Goal: Task Accomplishment & Management: Manage account settings

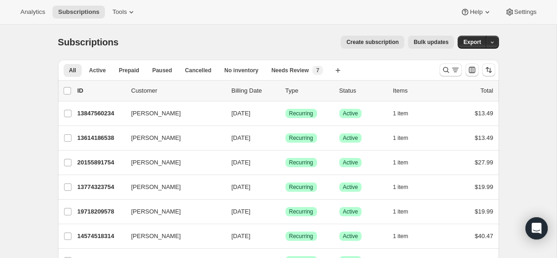
click at [145, 7] on div "Analytics Subscriptions Tools Help Settings" at bounding box center [278, 12] width 557 height 25
click at [127, 12] on span "Tools" at bounding box center [119, 11] width 14 height 7
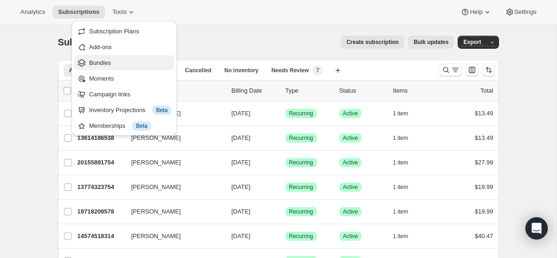
click at [136, 65] on span "Bundles" at bounding box center [130, 62] width 82 height 9
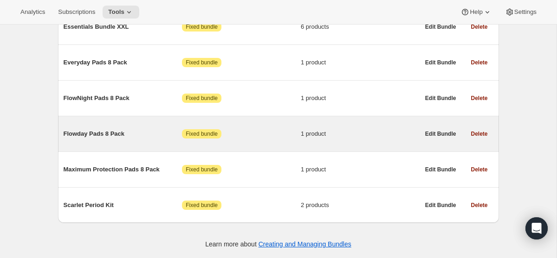
scroll to position [5361, 0]
click at [123, 133] on span "Flowday Pads 8 Pack" at bounding box center [123, 133] width 119 height 9
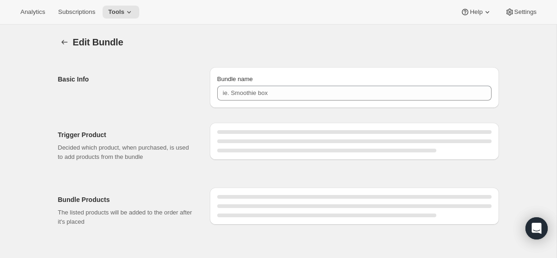
type input "Flowday Pads 8 Pack"
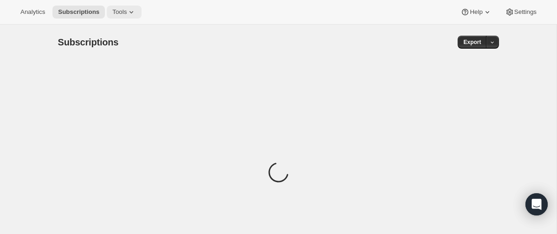
click at [127, 13] on span "Tools" at bounding box center [119, 11] width 14 height 7
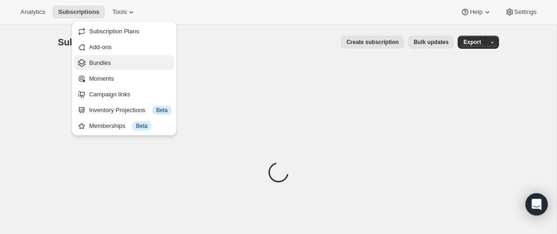
click at [118, 65] on span "Bundles" at bounding box center [130, 62] width 82 height 9
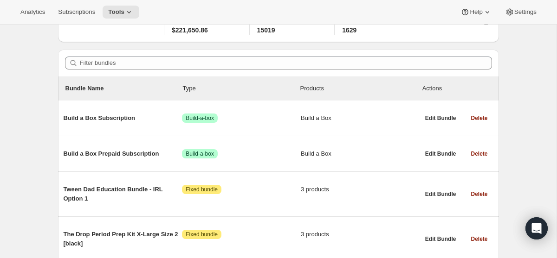
scroll to position [60, 0]
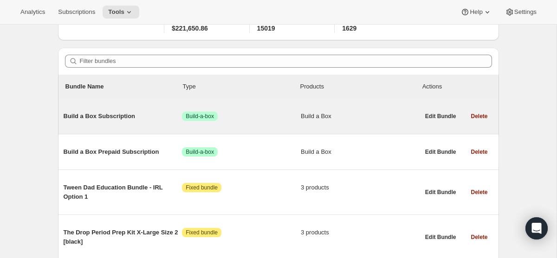
click at [120, 119] on span "Build a Box Subscription" at bounding box center [123, 116] width 119 height 9
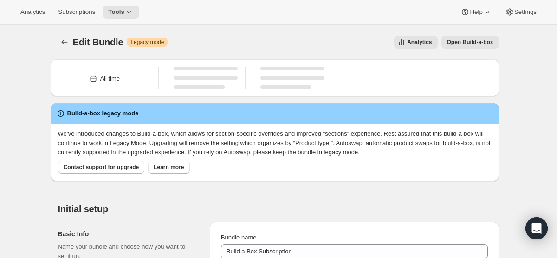
type input "Build a Box Subscription"
radio input "true"
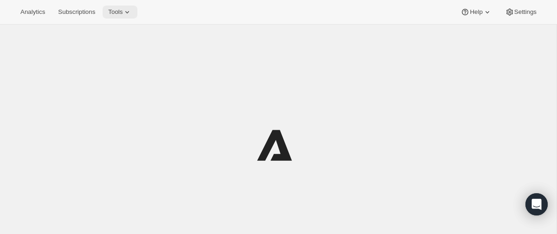
click at [122, 8] on span "Tools" at bounding box center [115, 11] width 14 height 7
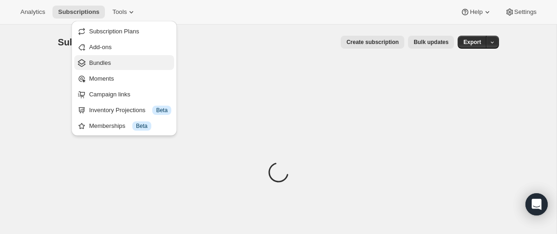
click at [139, 62] on span "Bundles" at bounding box center [130, 62] width 82 height 9
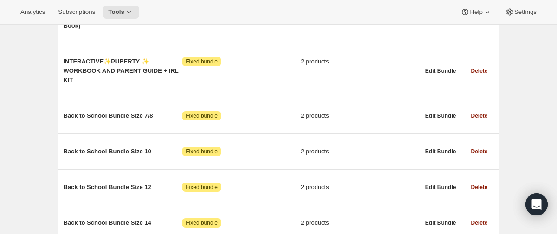
scroll to position [2379, 0]
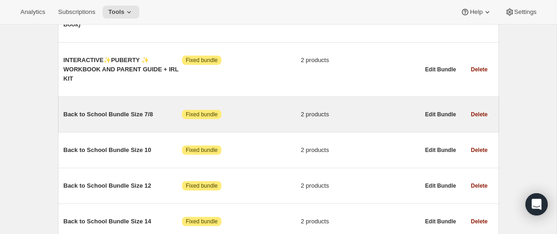
click at [130, 114] on span "Back to School Bundle Size 7/8" at bounding box center [123, 114] width 119 height 9
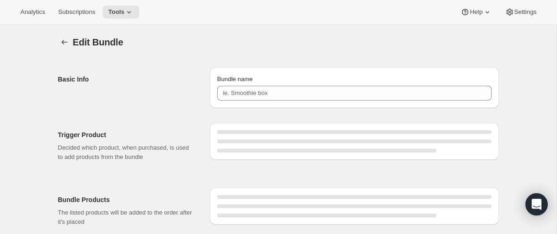
type input "Back to School Bundle Size 7/8"
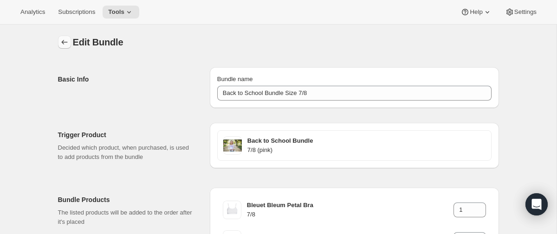
click at [70, 42] on button "Bundles" at bounding box center [64, 42] width 13 height 13
